Goal: Task Accomplishment & Management: Use online tool/utility

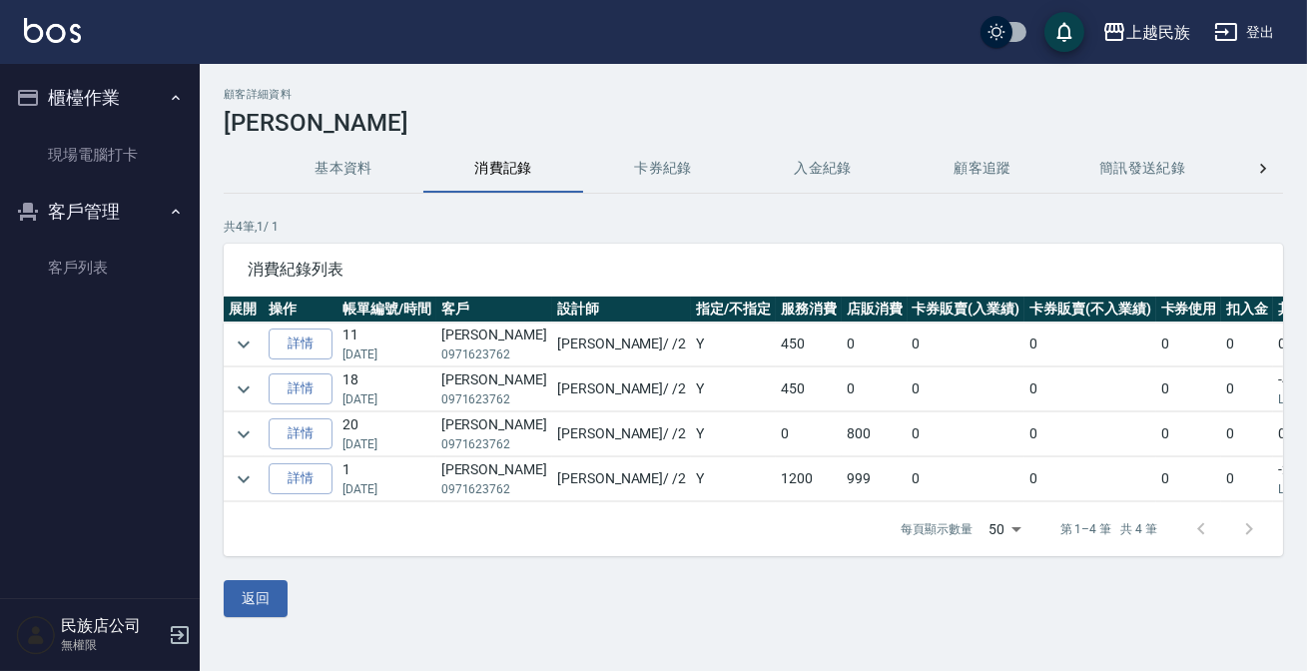
click at [1245, 43] on button "登出" at bounding box center [1244, 32] width 77 height 37
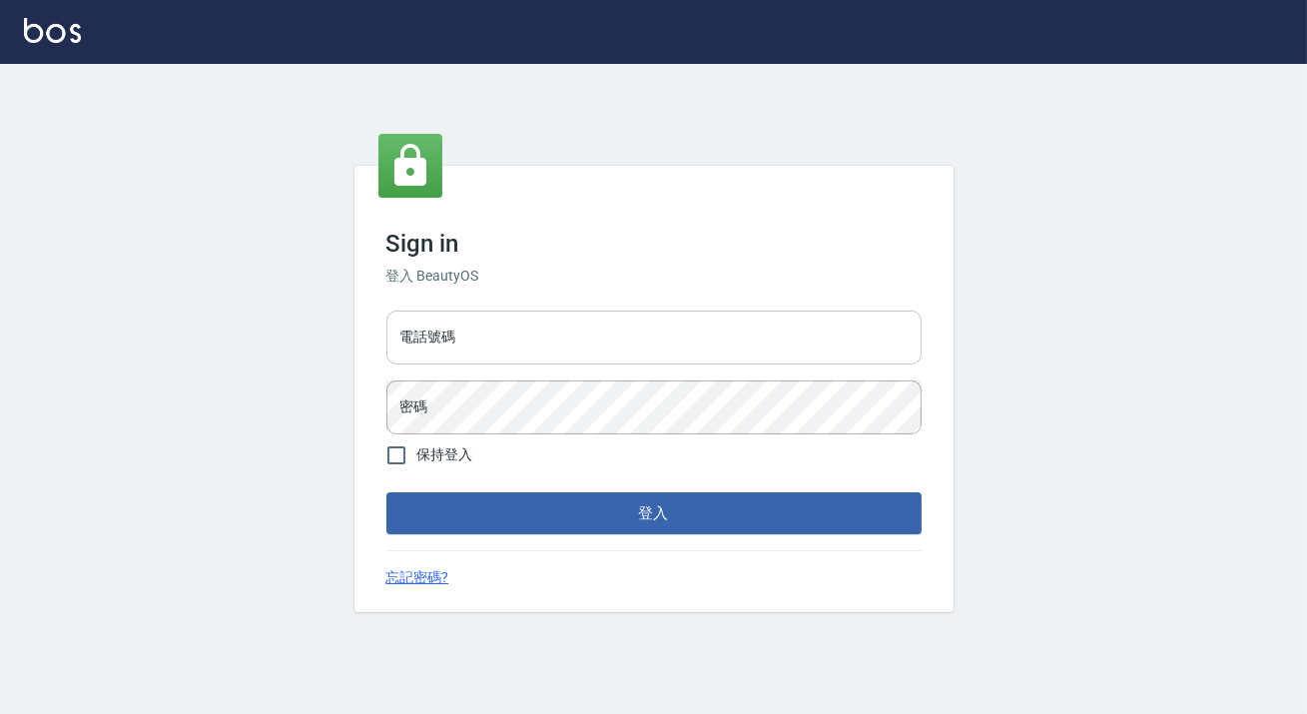
click at [581, 325] on input "電話號碼" at bounding box center [653, 338] width 535 height 54
click at [546, 349] on input "電話號碼" at bounding box center [653, 338] width 535 height 54
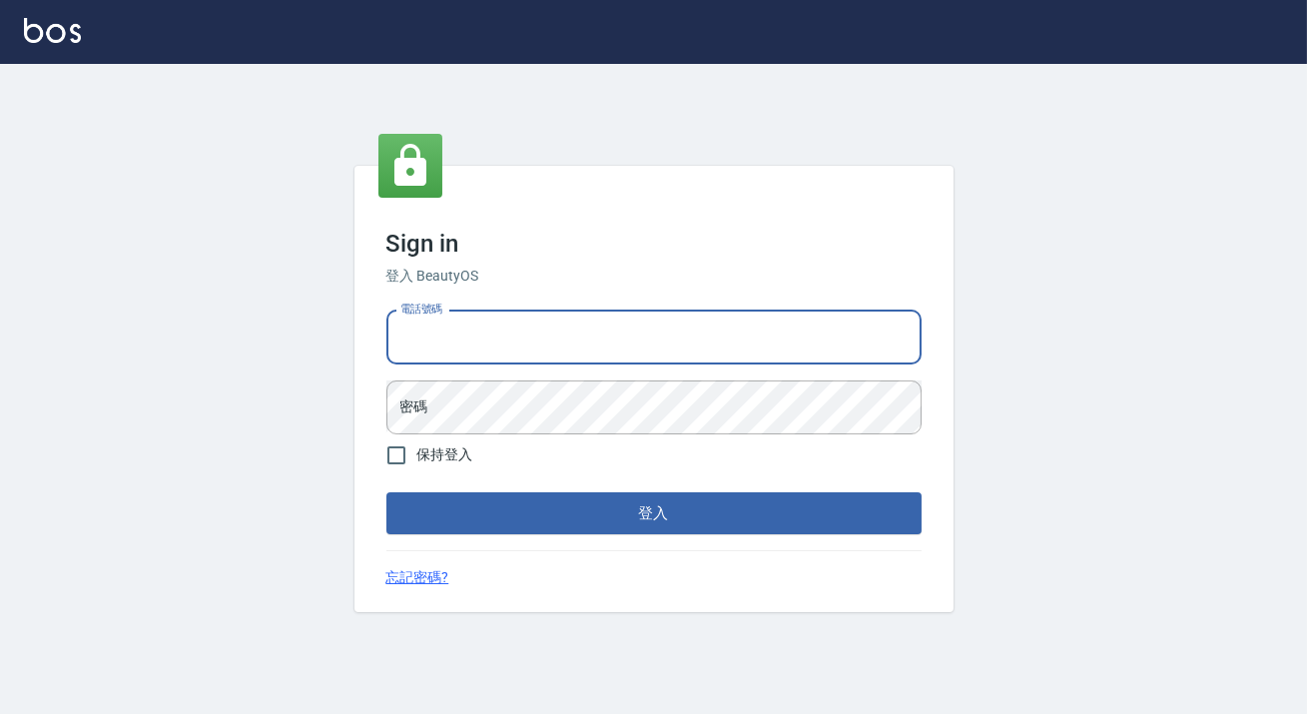
type input "0938917261"
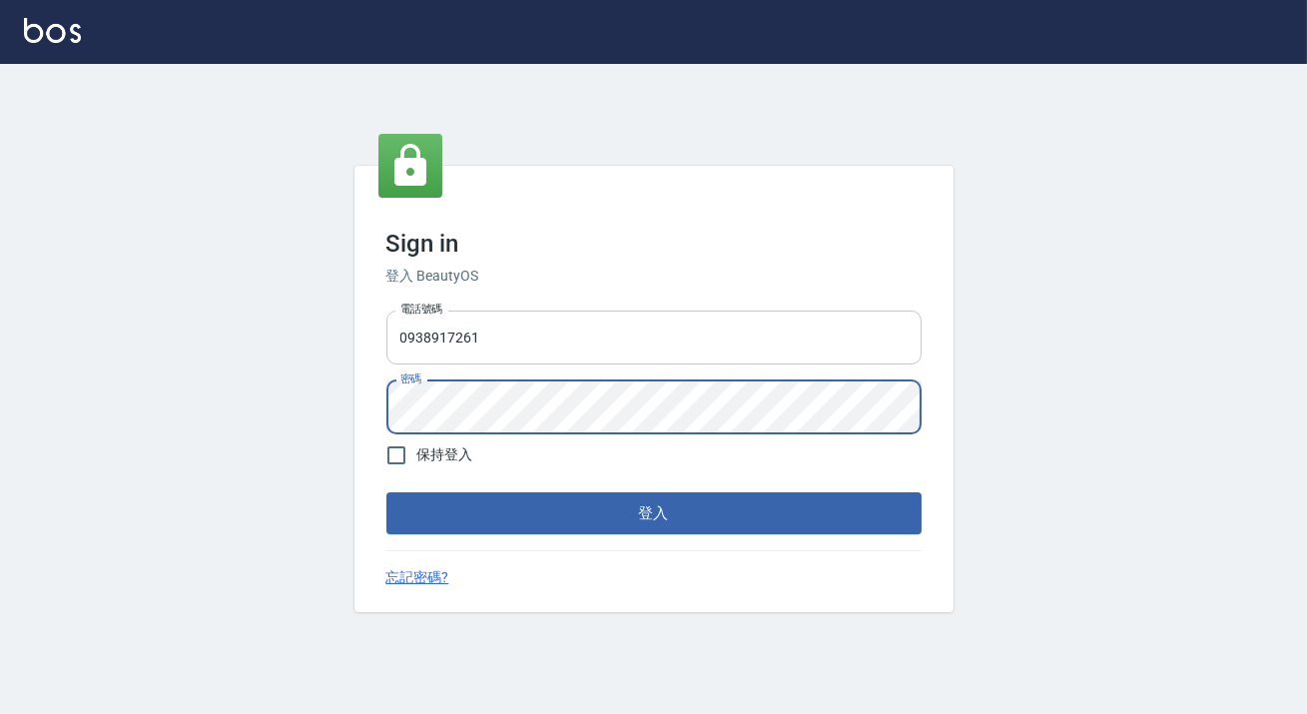
click at [386, 492] on button "登入" at bounding box center [653, 513] width 535 height 42
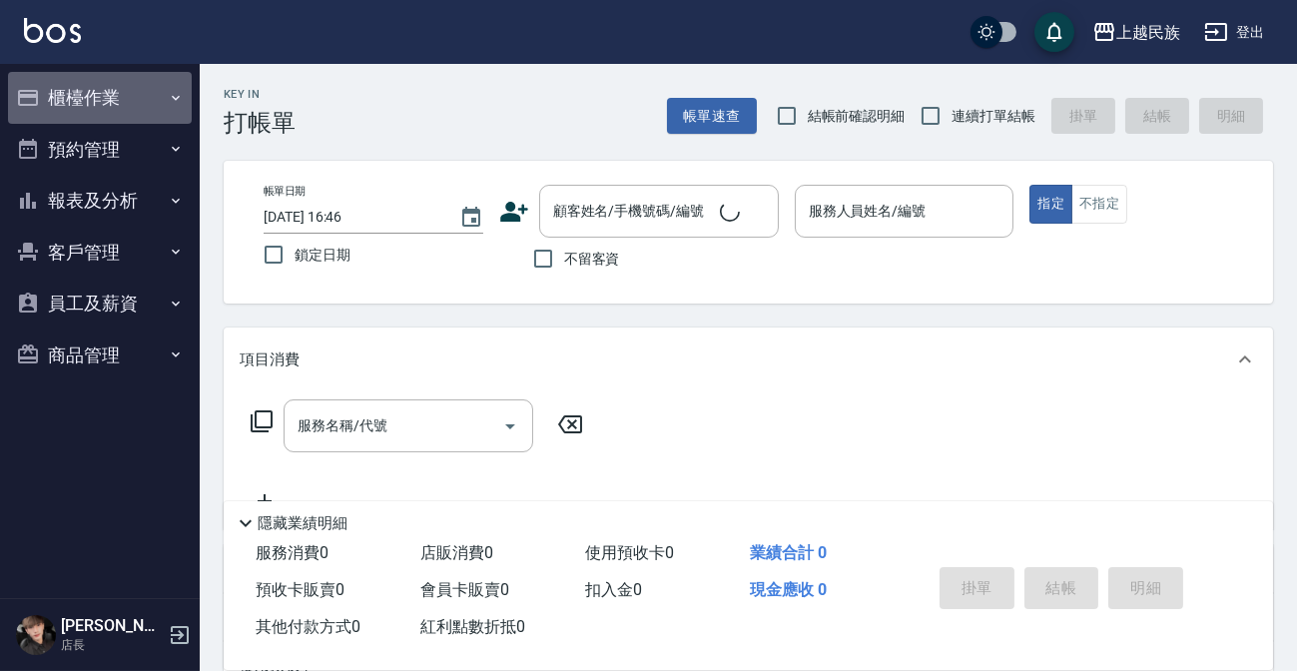
click at [133, 96] on button "櫃檯作業" at bounding box center [100, 98] width 184 height 52
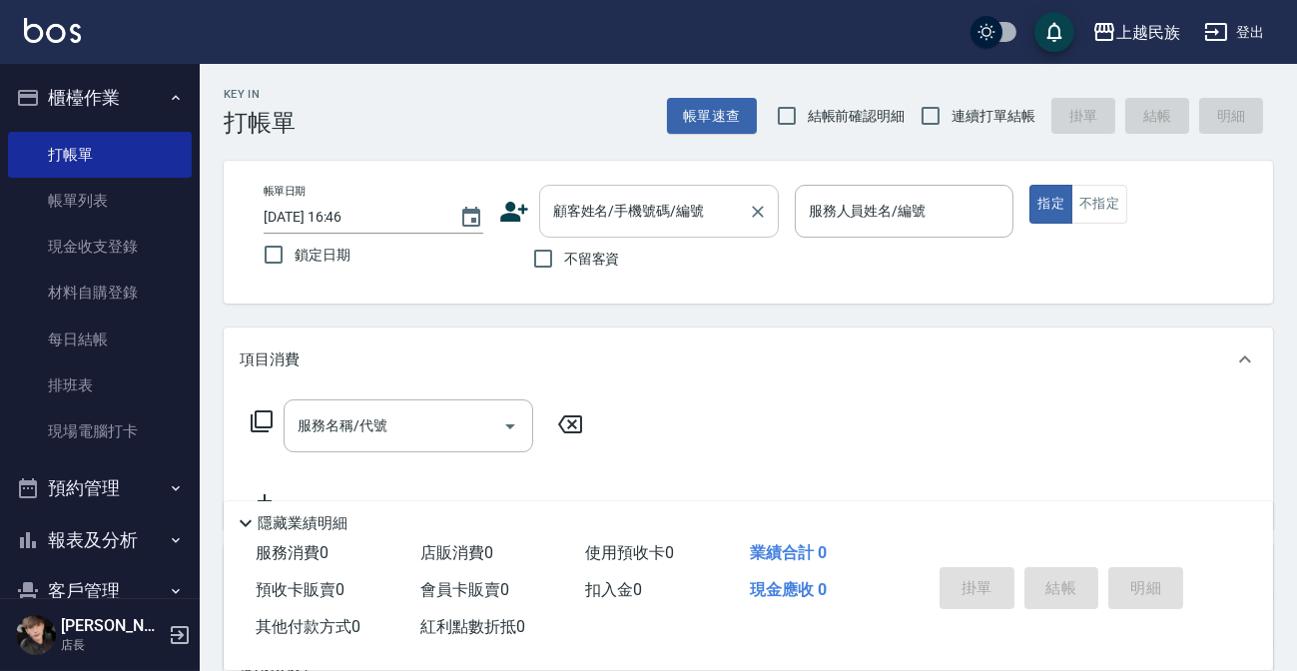
click at [602, 228] on input "顧客姓名/手機號碼/編號" at bounding box center [644, 211] width 192 height 35
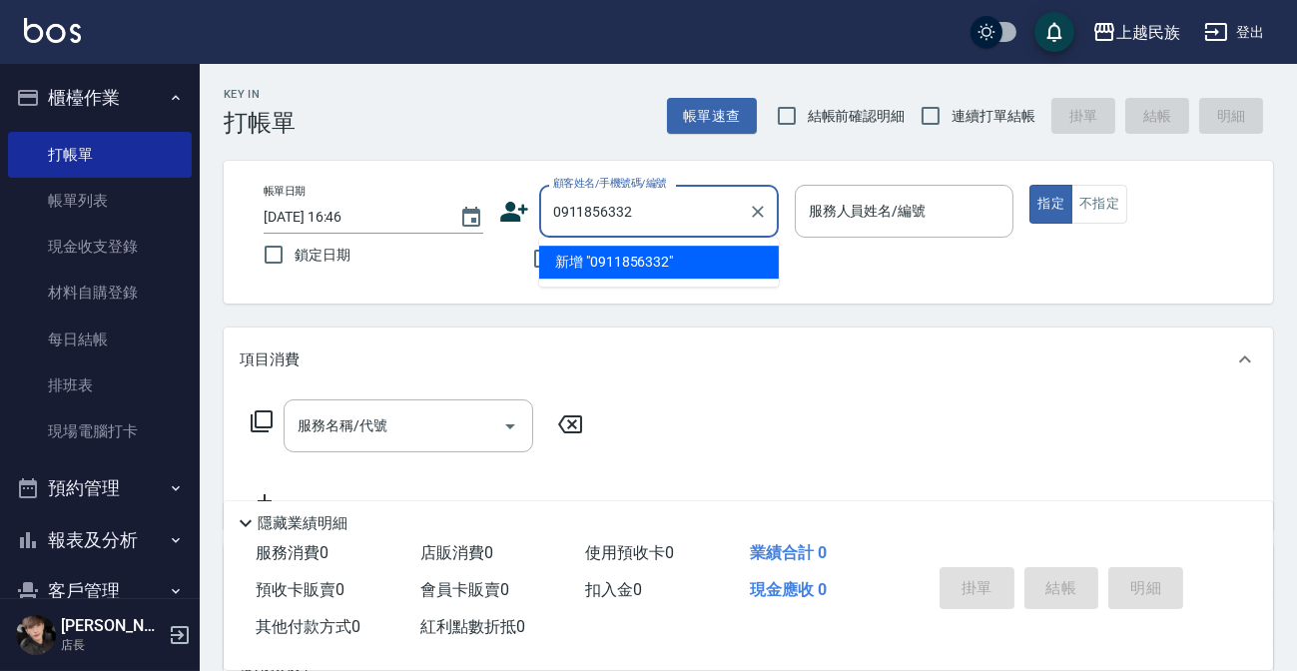
click at [606, 255] on li "新增 "0911856332"" at bounding box center [659, 262] width 240 height 33
type input "0911856332"
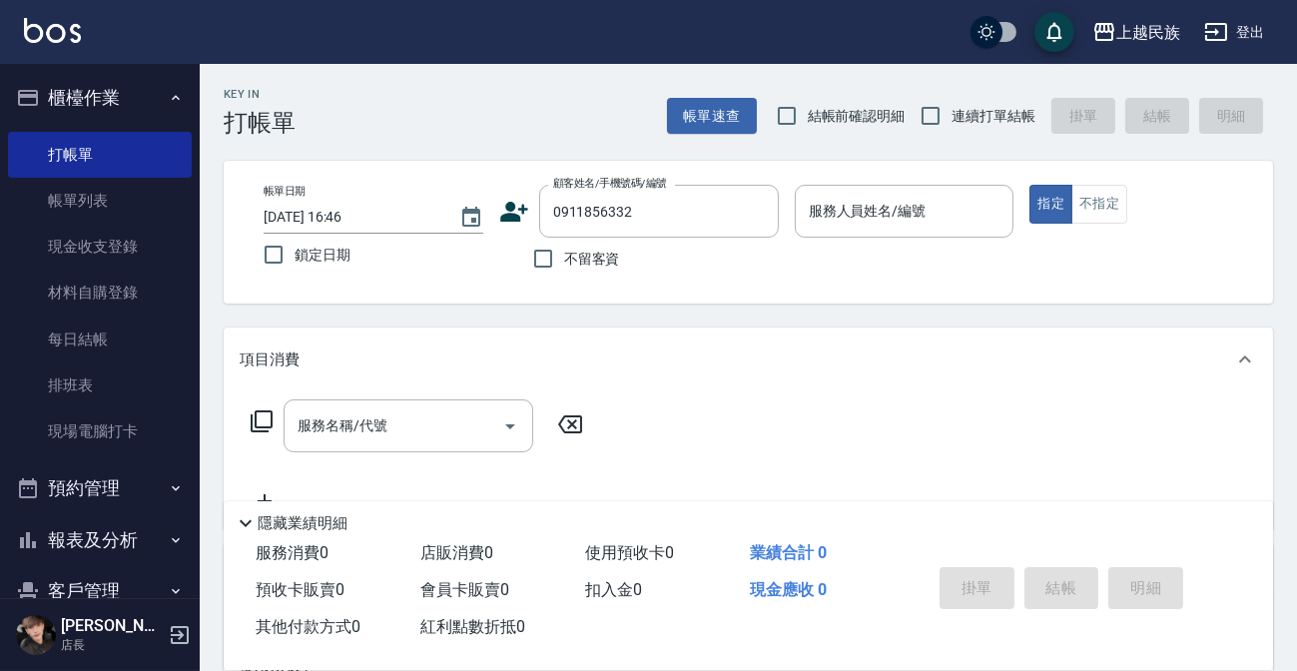
click at [515, 199] on icon at bounding box center [514, 212] width 30 height 30
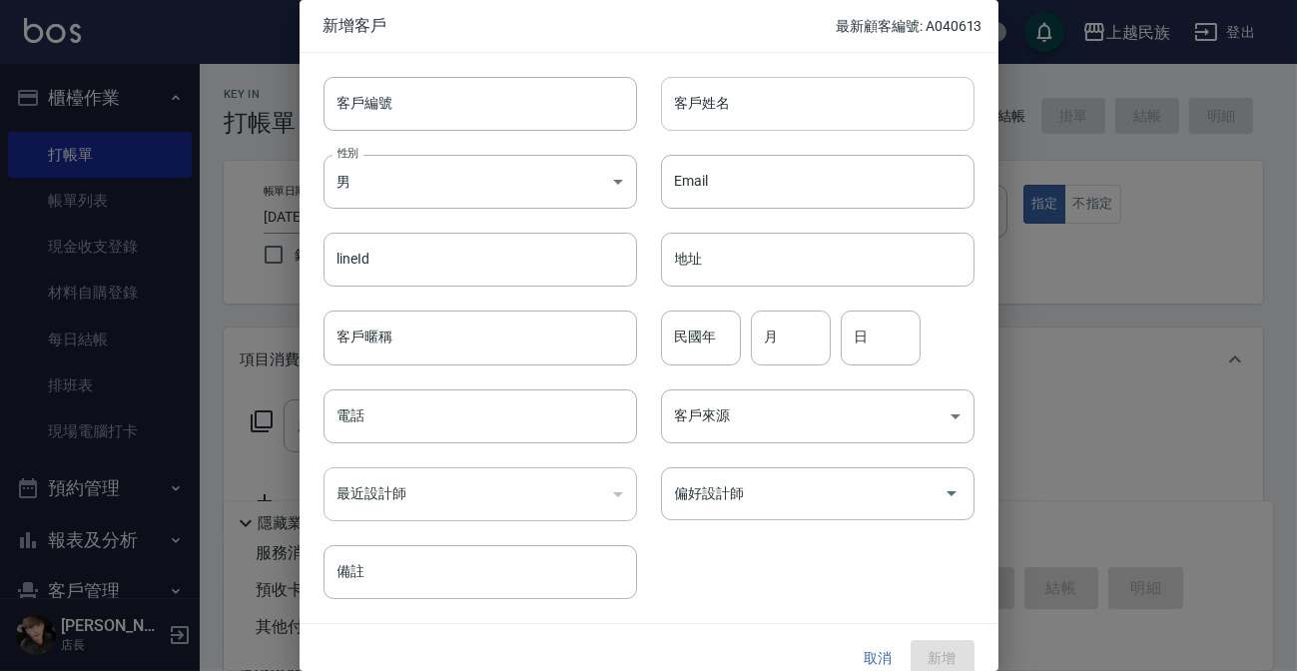
type input "0911856332"
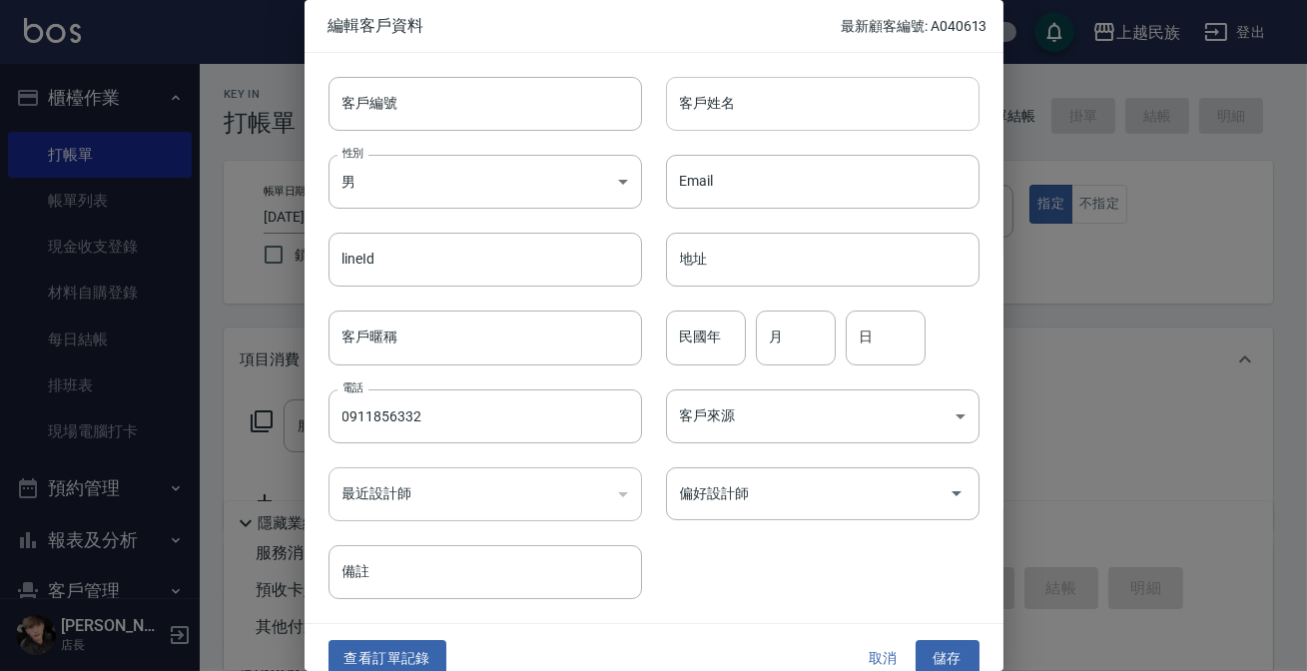
click at [761, 104] on input "客戶姓名" at bounding box center [823, 104] width 314 height 54
type input "蔡勳侑"
click at [719, 340] on input "民國年" at bounding box center [706, 338] width 80 height 54
type input "98"
type input "10"
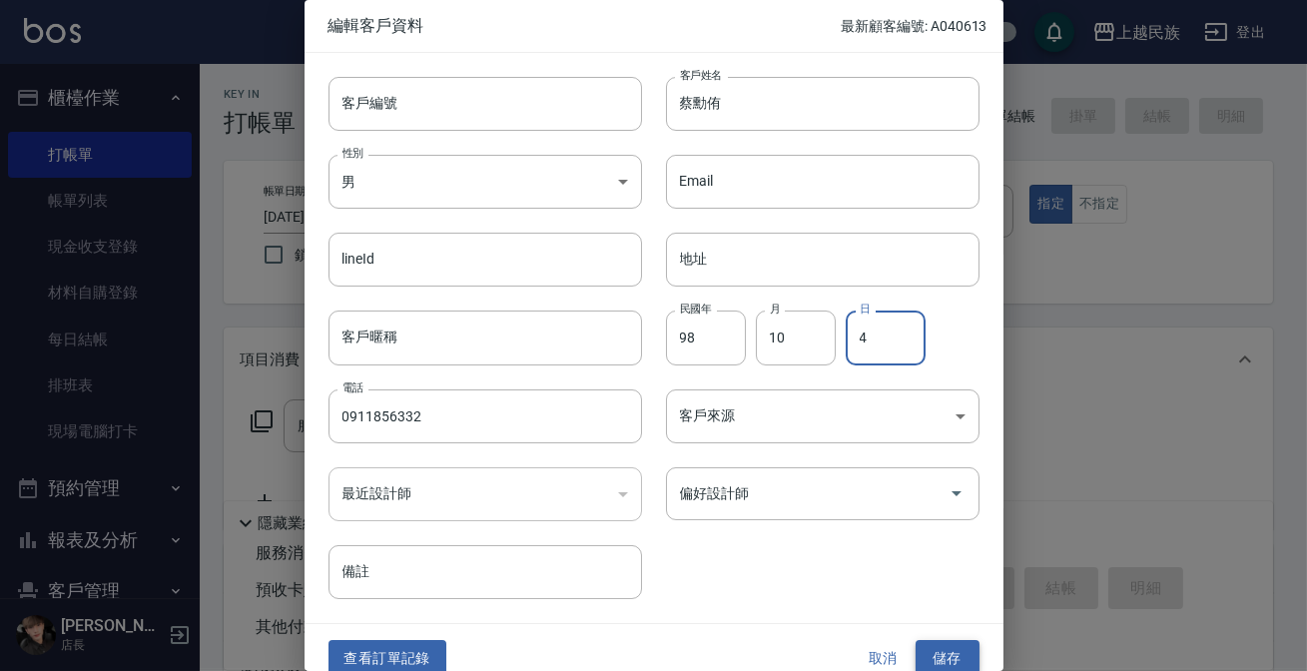
type input "4"
click at [942, 652] on button "儲存" at bounding box center [948, 658] width 64 height 37
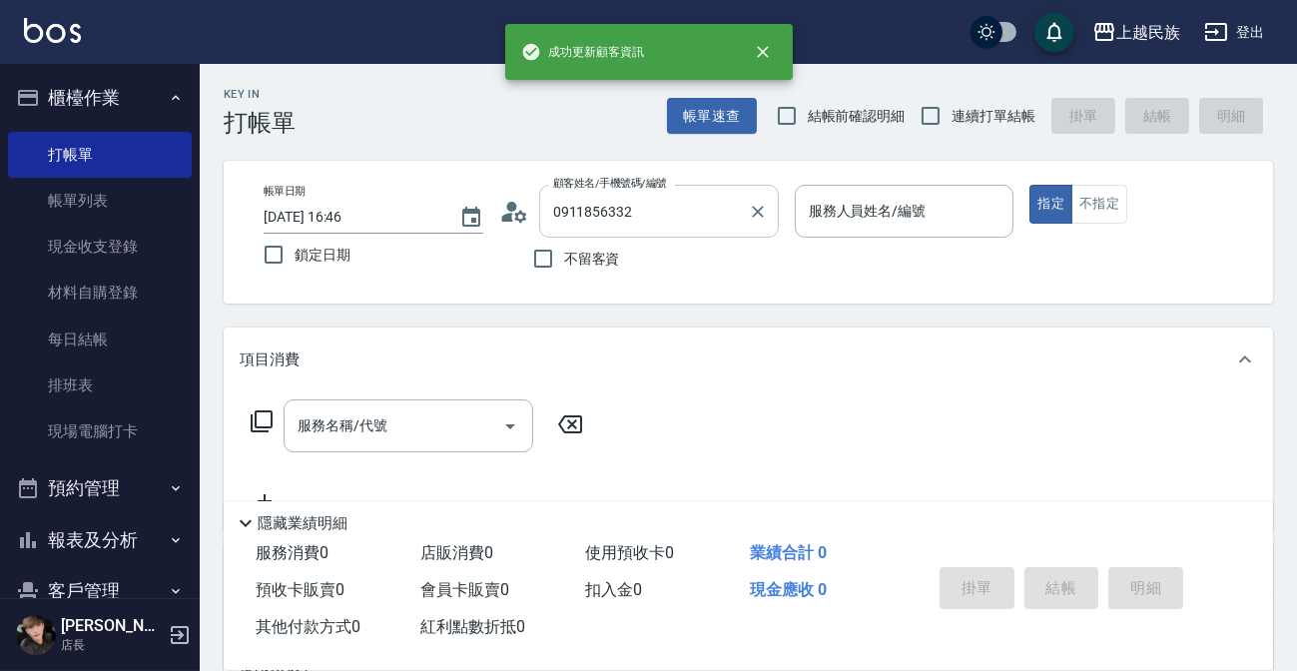
click at [655, 215] on input "0911856332" at bounding box center [644, 211] width 192 height 35
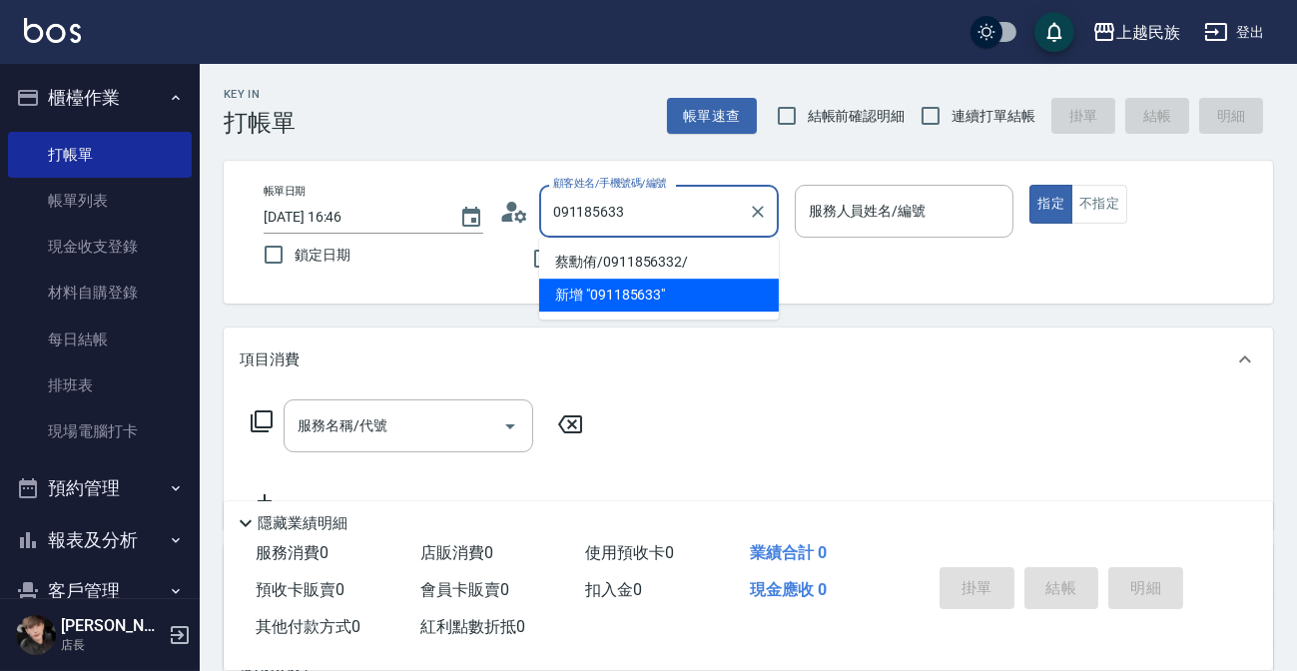
click at [708, 253] on li "蔡勳侑/0911856332/" at bounding box center [659, 262] width 240 height 33
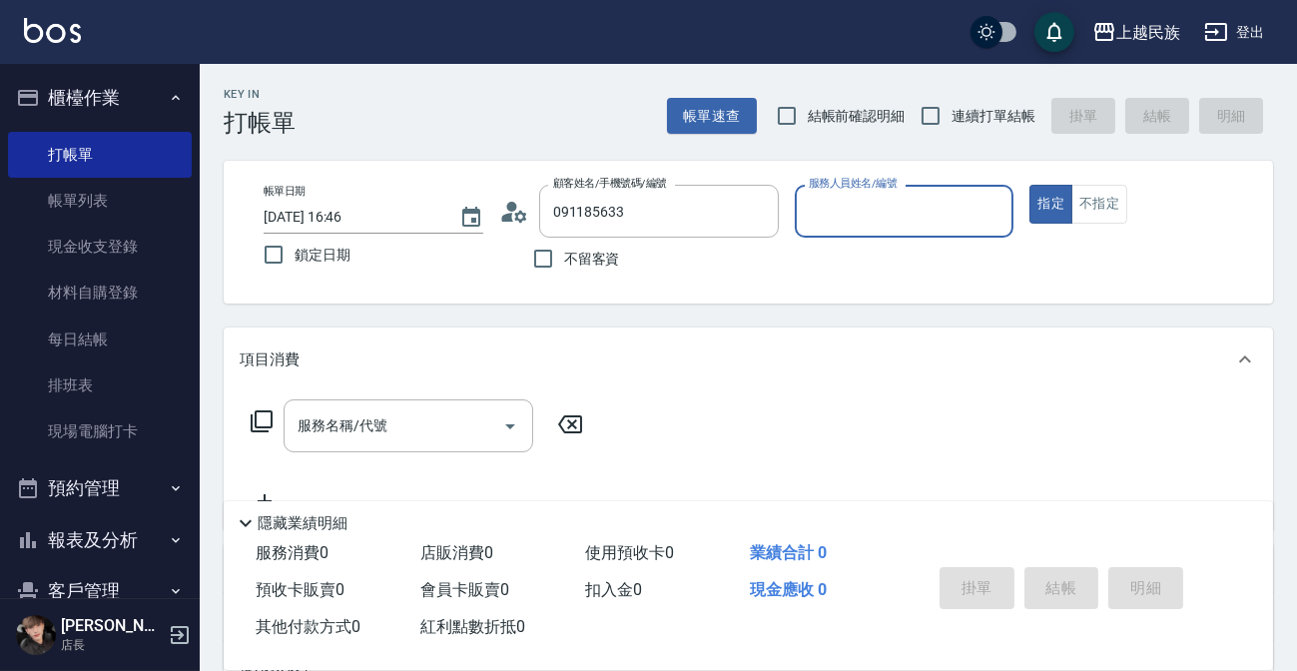
type input "蔡勳侑/0911856332/"
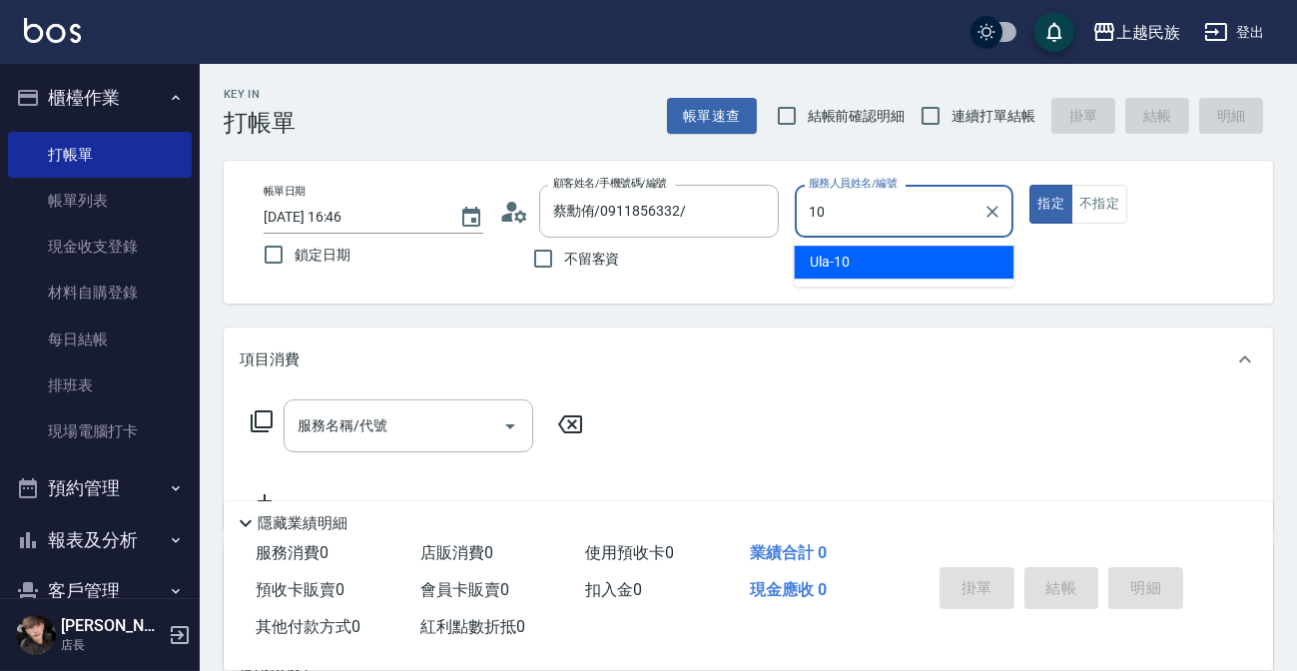
type input "Ula-10"
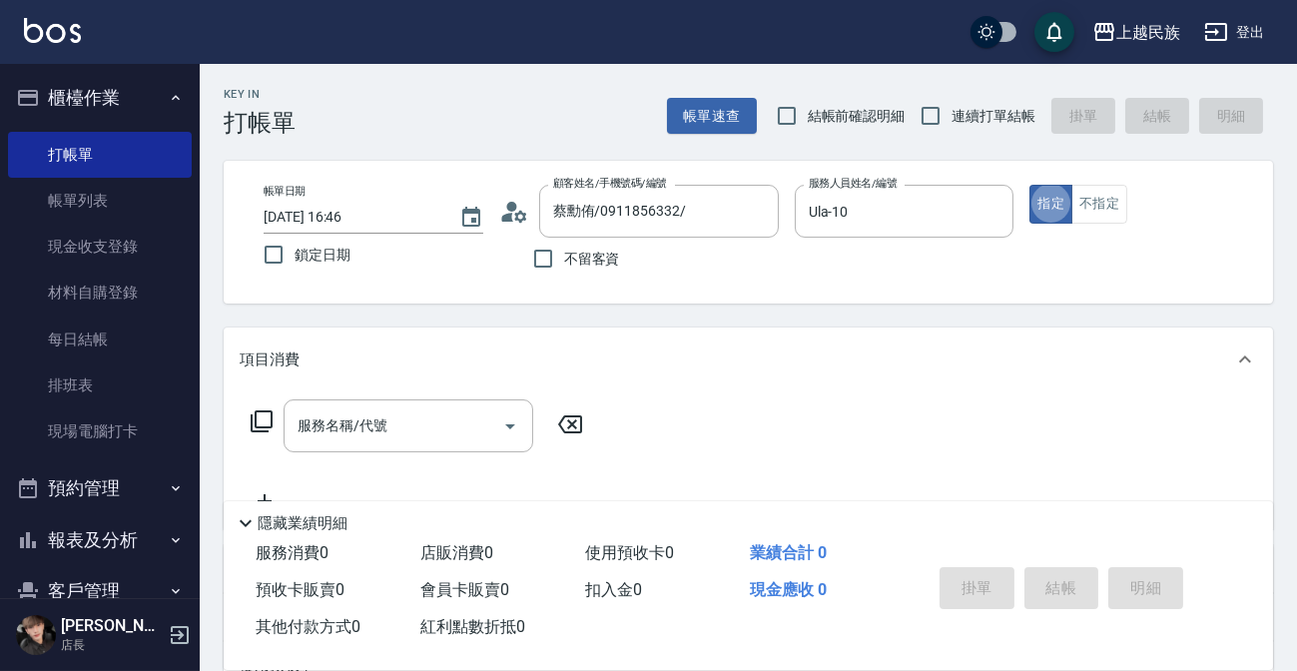
type button "true"
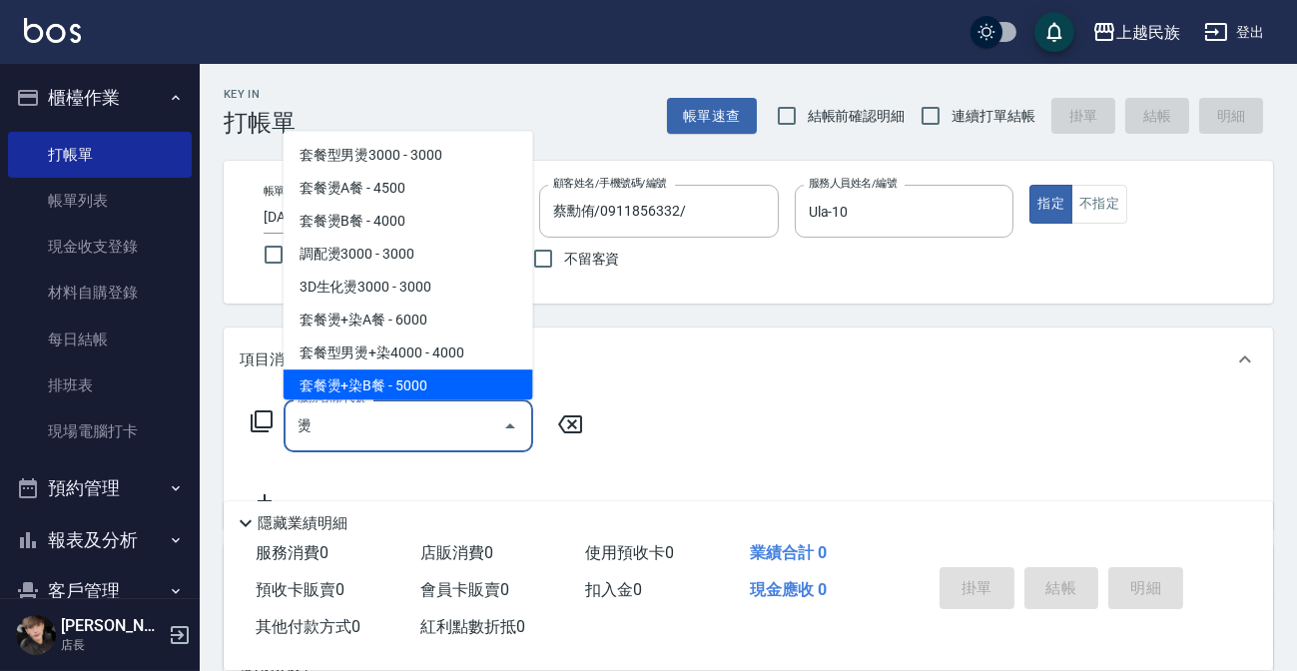
type input "燙"
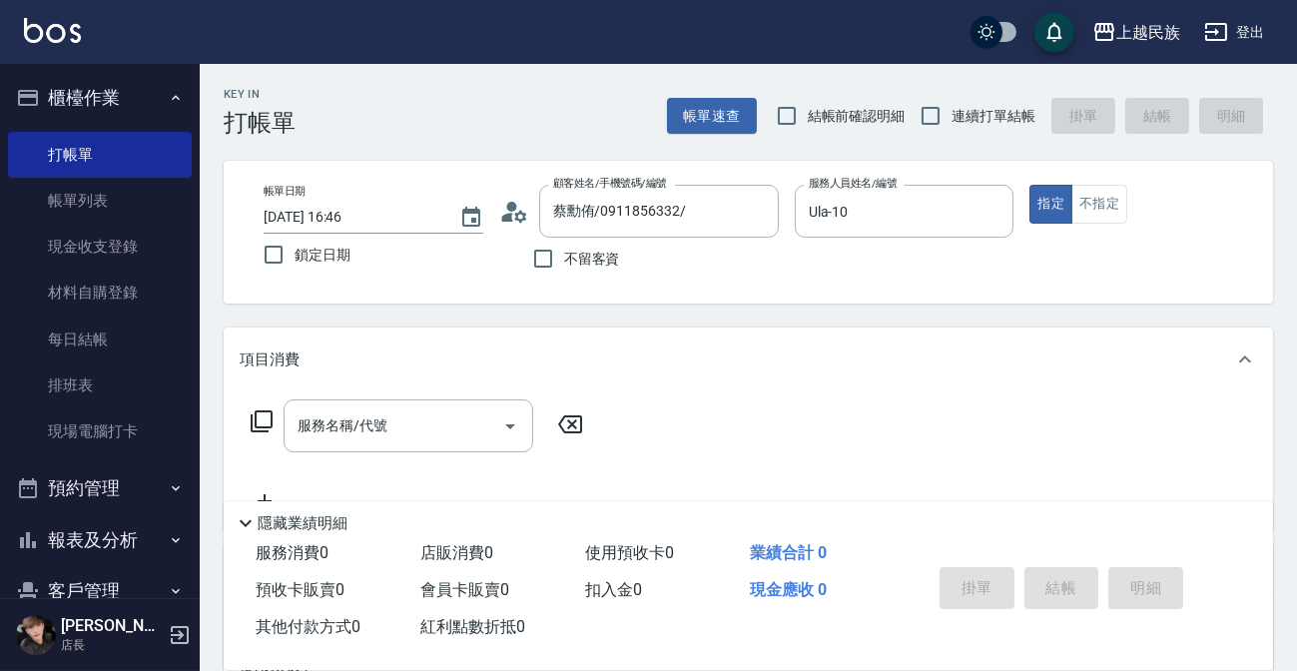
click at [251, 415] on icon at bounding box center [262, 421] width 22 height 22
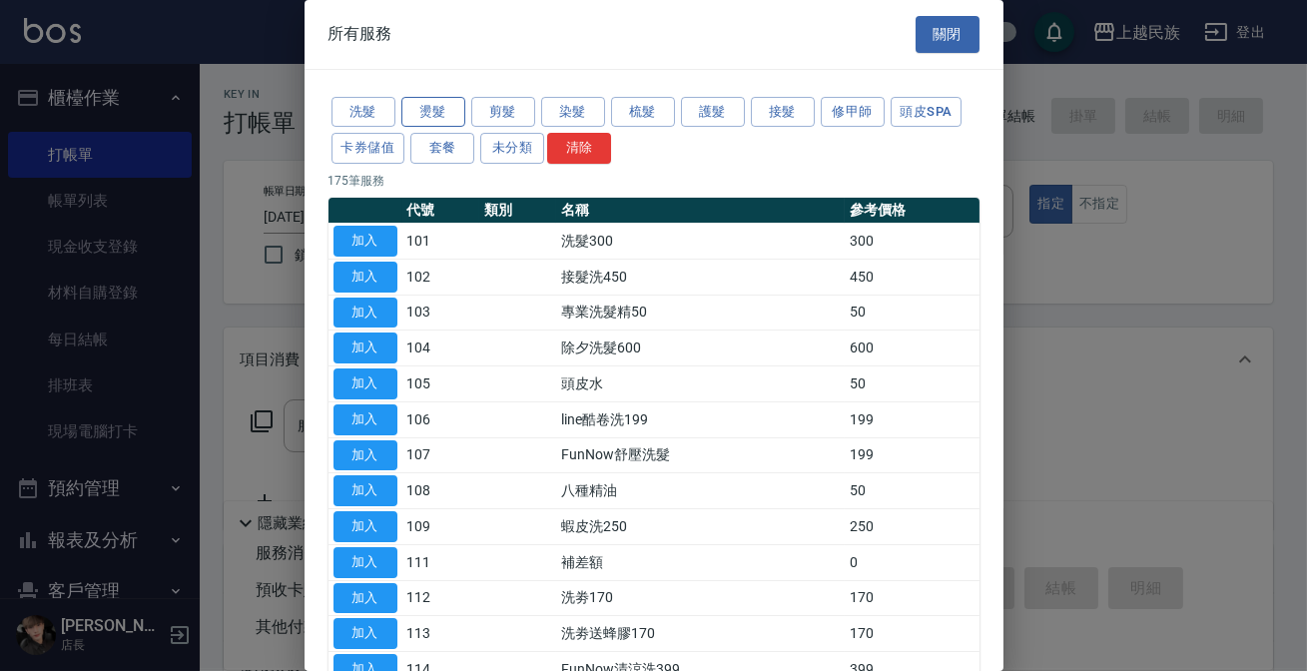
click at [420, 119] on button "燙髮" at bounding box center [433, 112] width 64 height 31
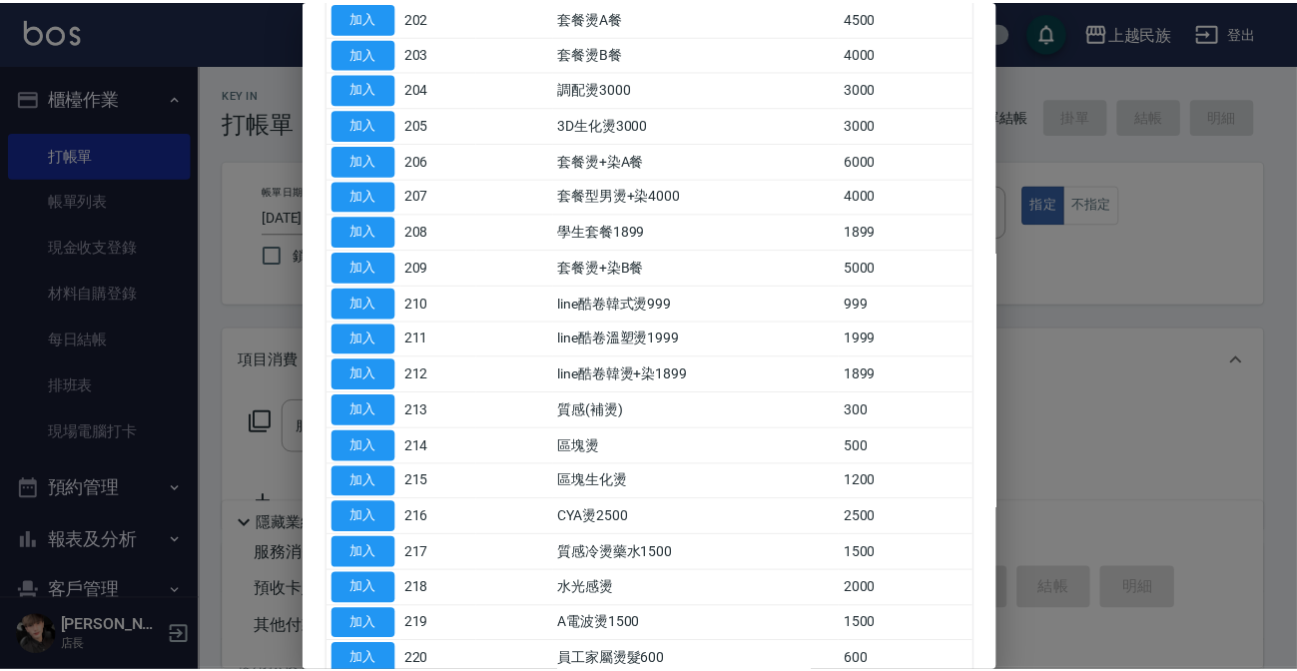
scroll to position [169, 0]
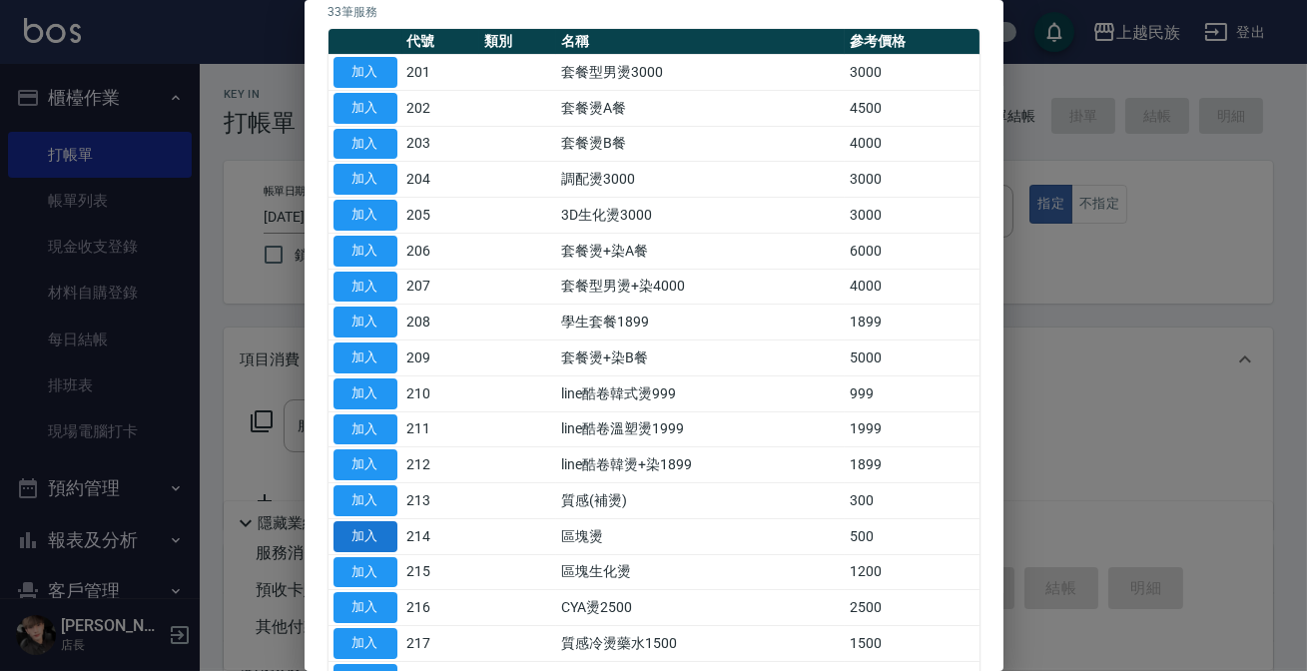
click at [383, 529] on button "加入" at bounding box center [366, 536] width 64 height 31
type input "區塊燙(214)"
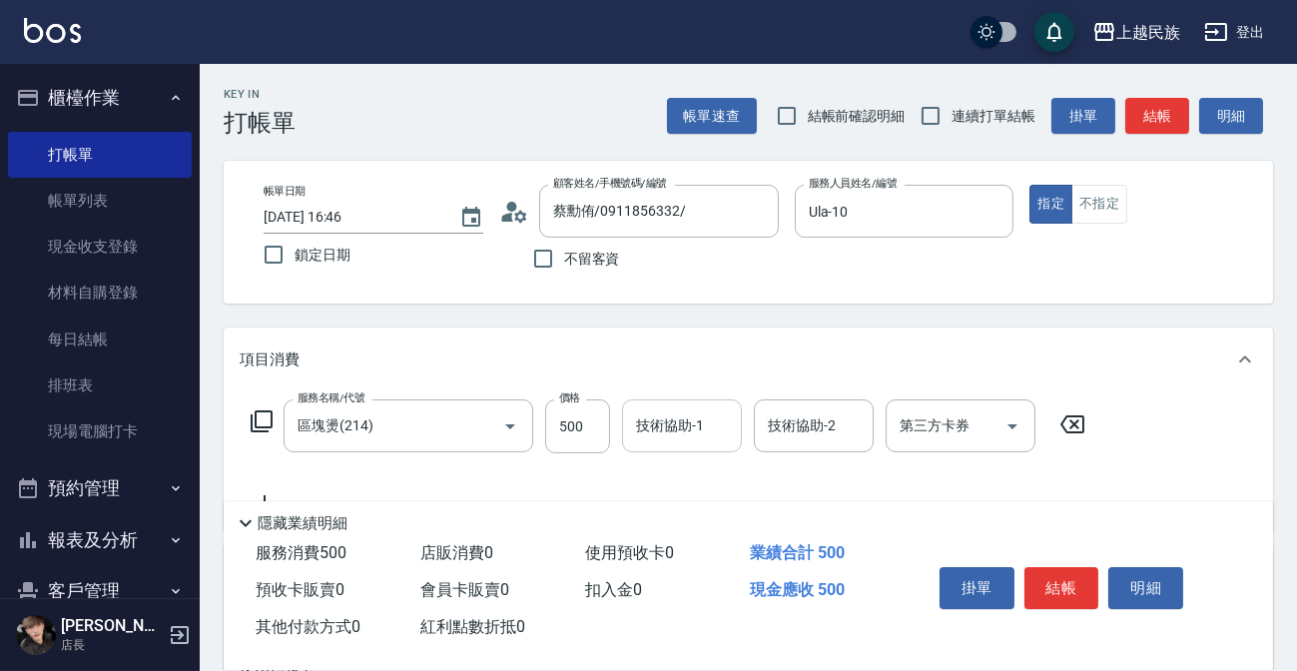
click at [683, 425] on div "技術協助-1 技術協助-1" at bounding box center [682, 425] width 120 height 53
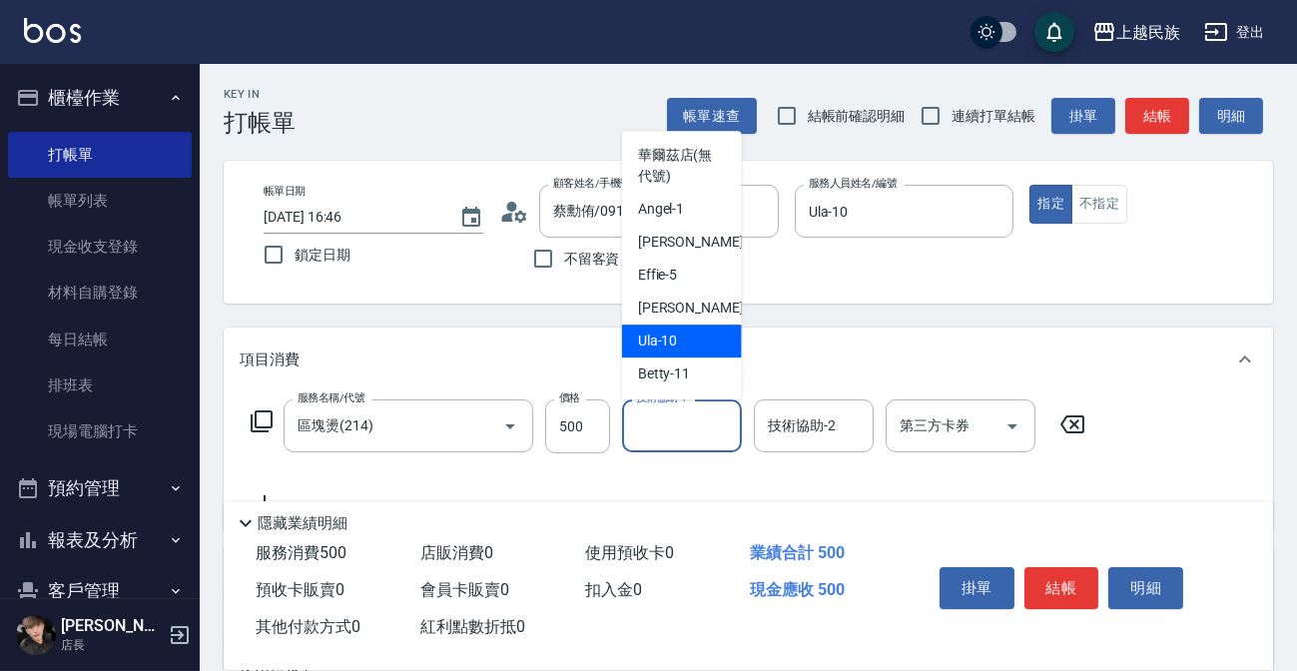
drag, startPoint x: 686, startPoint y: 325, endPoint x: 742, endPoint y: 371, distance: 73.0
click at [686, 329] on div "Ula -10" at bounding box center [682, 341] width 120 height 33
type input "Ula-10"
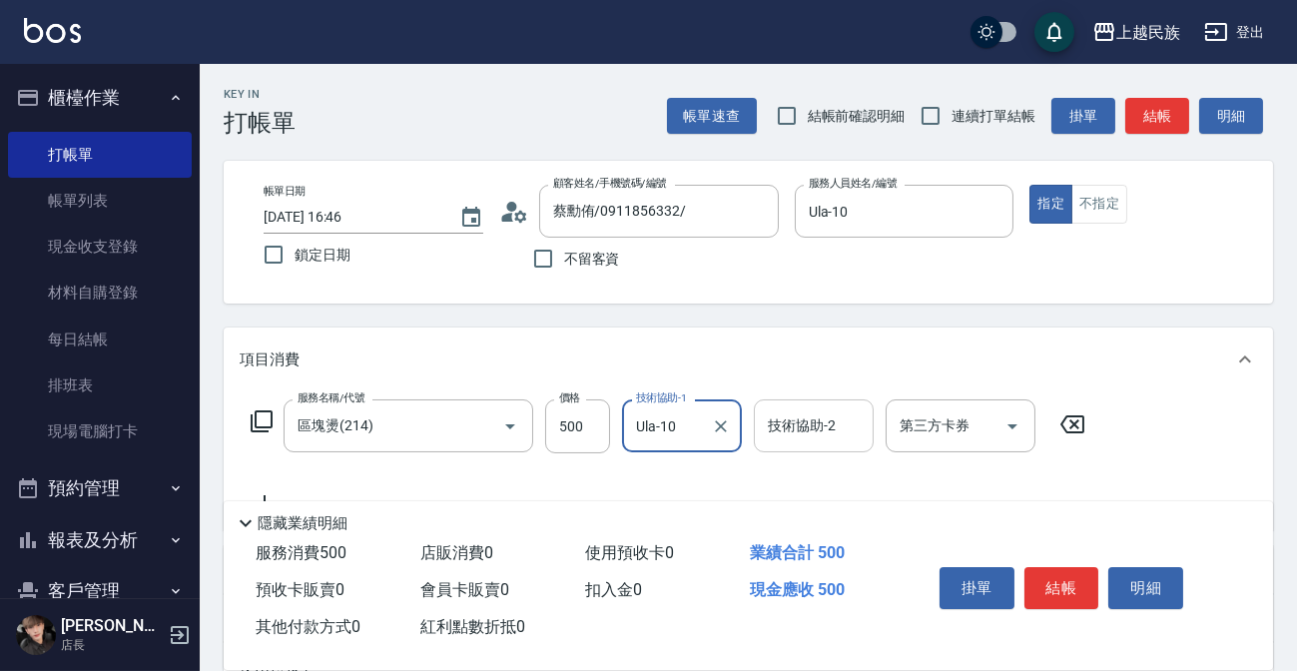
click at [810, 404] on div "技術協助-2" at bounding box center [814, 425] width 120 height 53
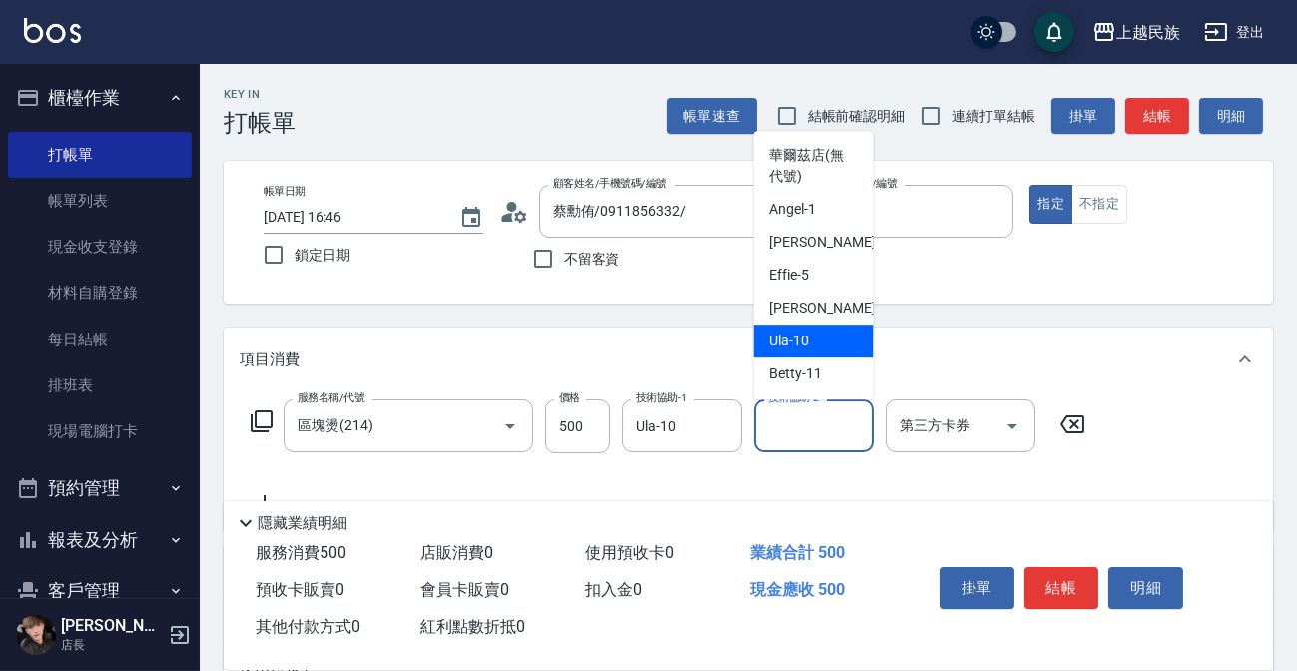
drag, startPoint x: 813, startPoint y: 341, endPoint x: 853, endPoint y: 348, distance: 40.6
click at [814, 341] on div "Ula -10" at bounding box center [814, 341] width 120 height 33
type input "Ula-10"
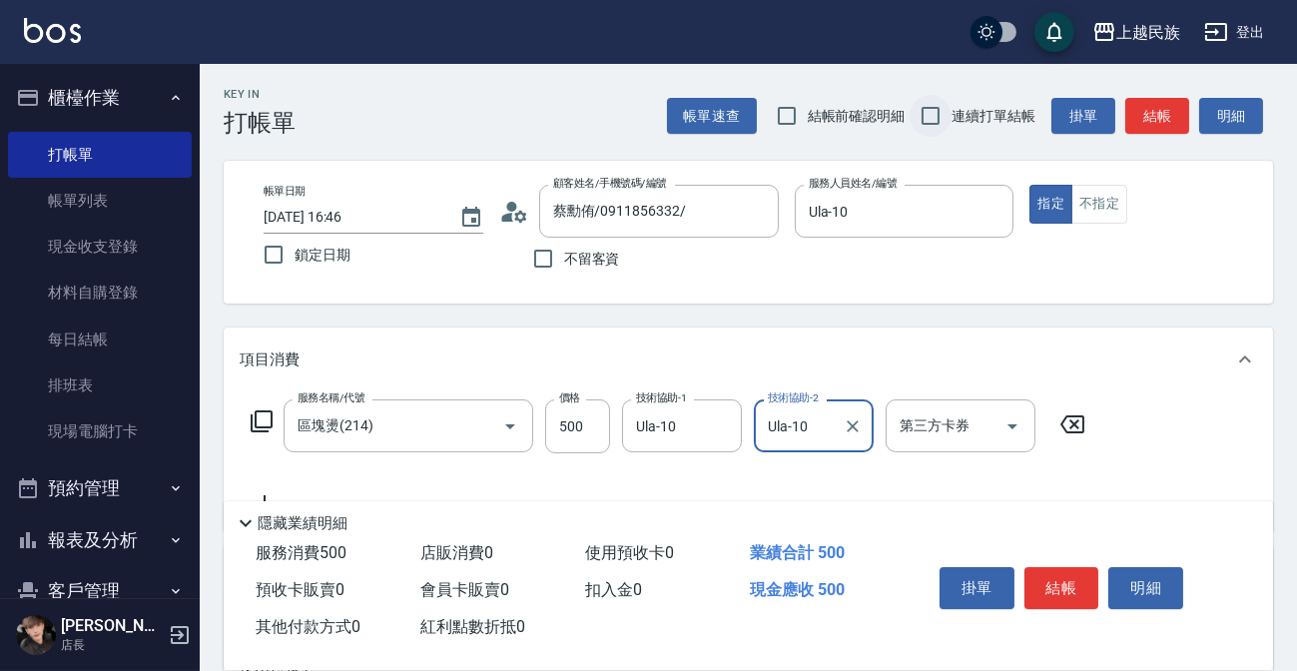
click at [945, 106] on input "連續打單結帳" at bounding box center [931, 116] width 42 height 42
checkbox input "true"
click at [1084, 595] on button "結帳" at bounding box center [1062, 588] width 75 height 42
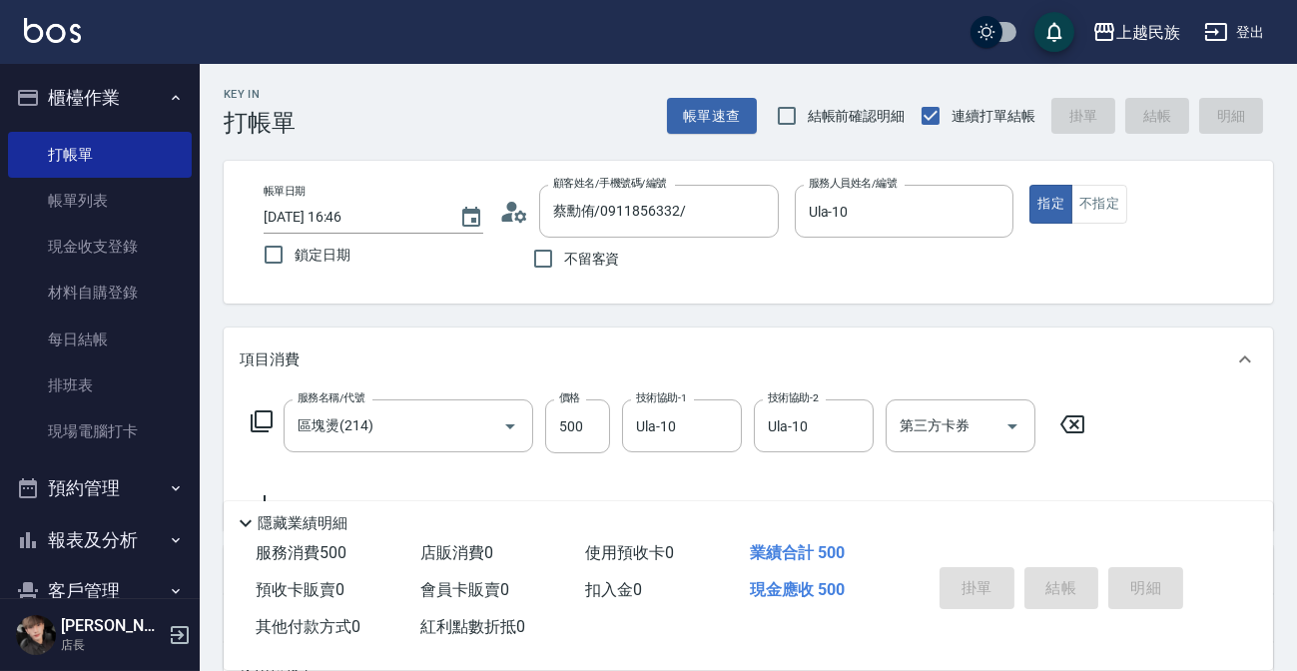
type input "2025/10/10 16:48"
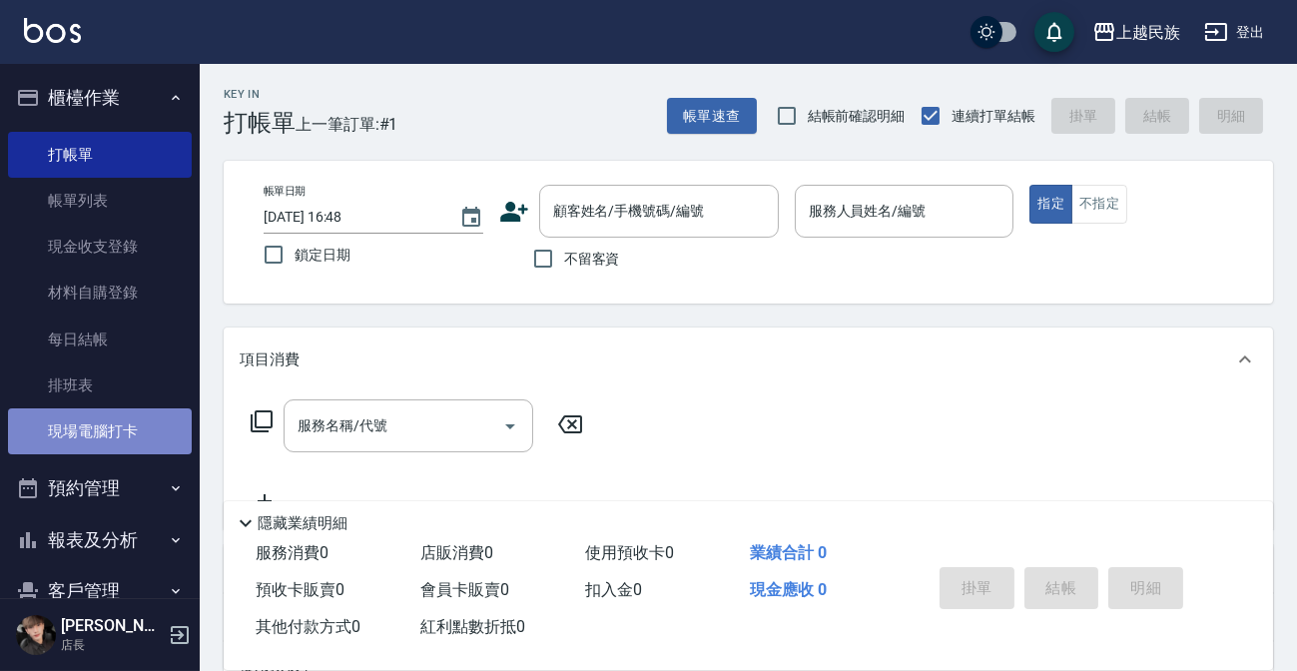
click at [103, 428] on link "現場電腦打卡" at bounding box center [100, 431] width 184 height 46
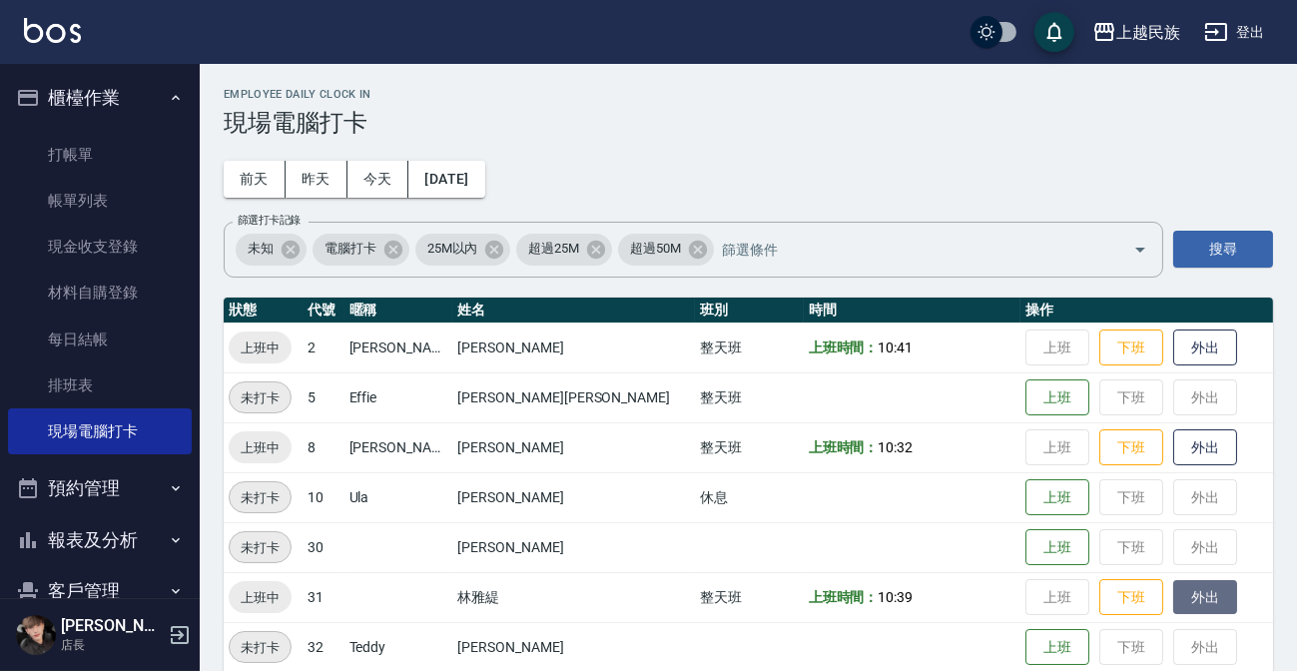
click at [1173, 596] on button "外出" at bounding box center [1205, 597] width 64 height 35
click at [1173, 596] on button "歸來" at bounding box center [1205, 597] width 64 height 35
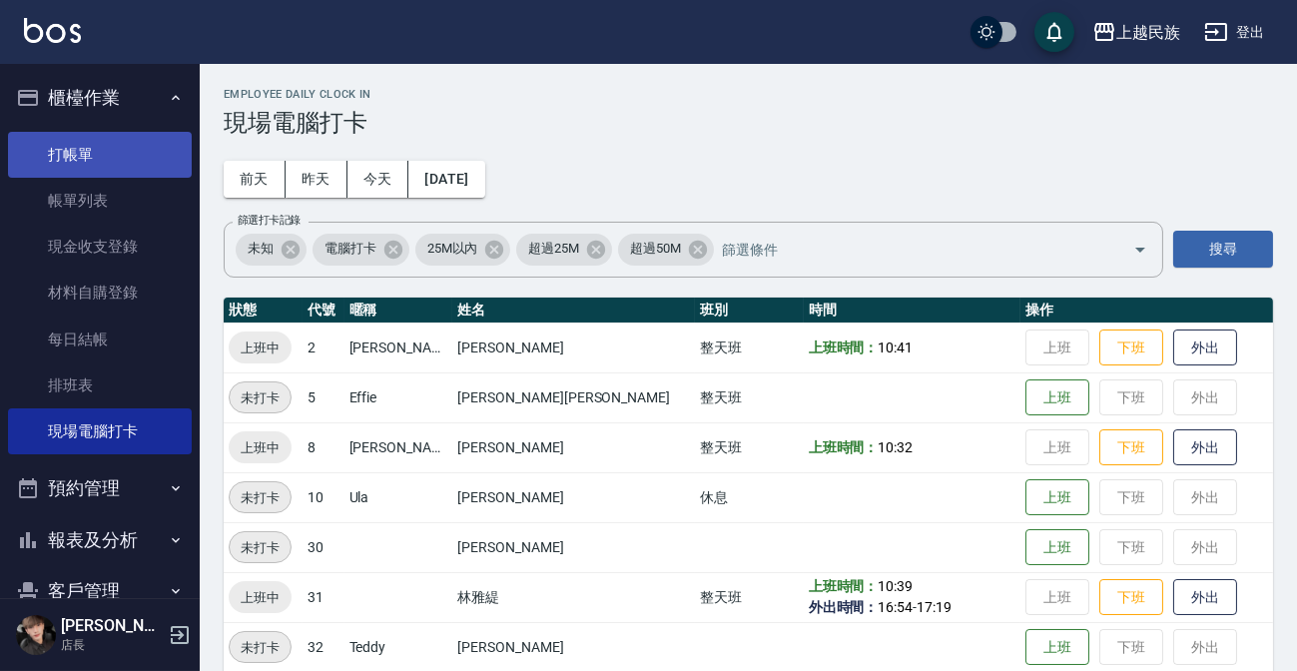
click at [44, 135] on link "打帳單" at bounding box center [100, 155] width 184 height 46
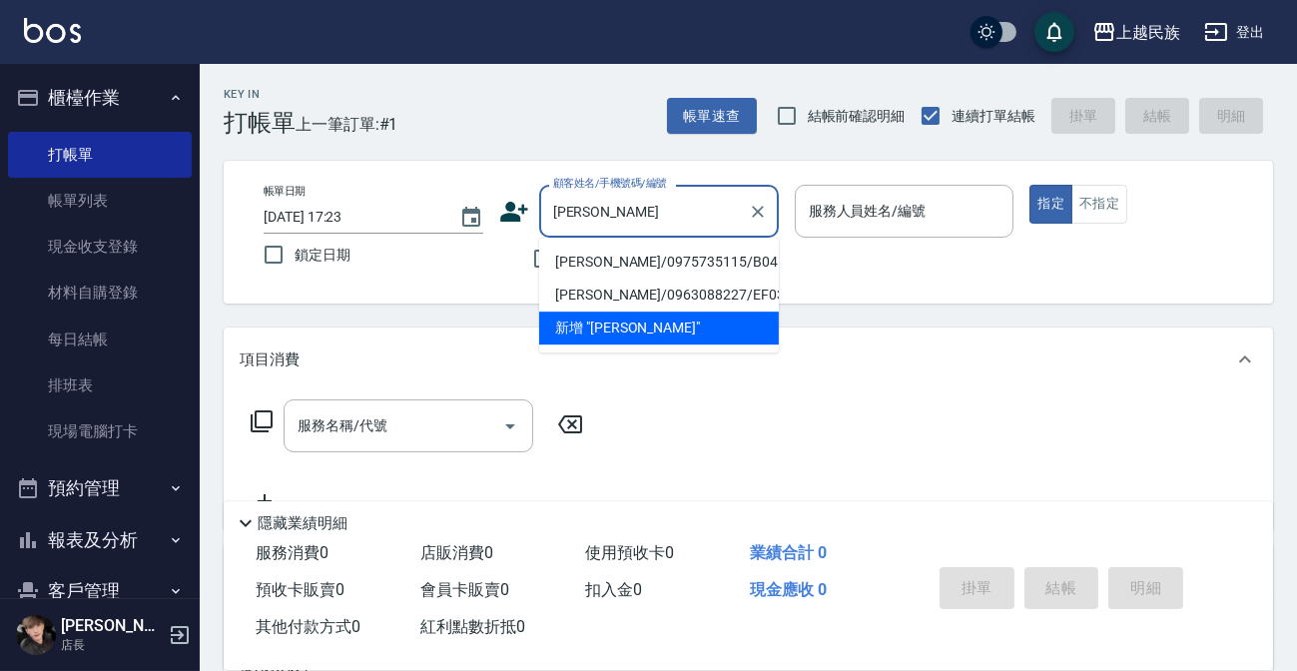
type input "陳郁"
